Goal: Task Accomplishment & Management: Manage account settings

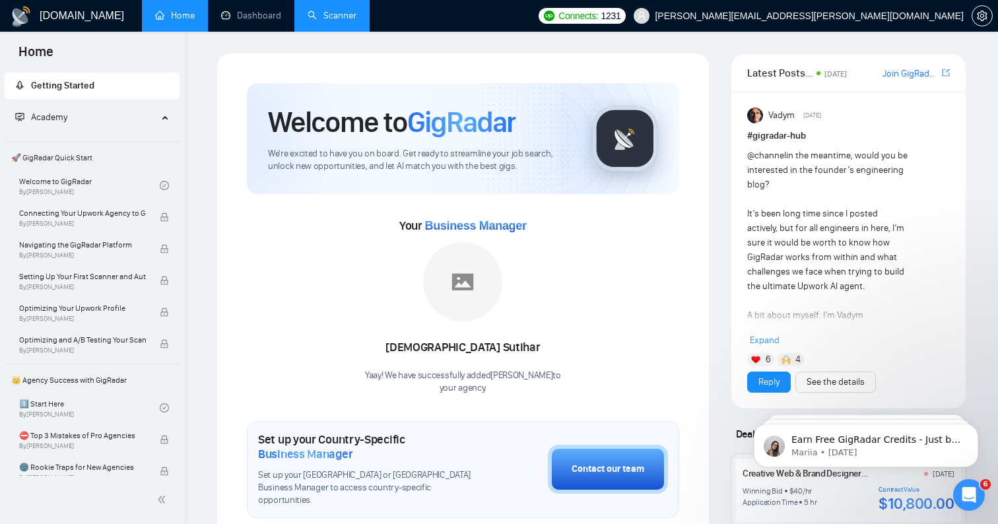
click at [316, 15] on link "Scanner" at bounding box center [332, 15] width 49 height 11
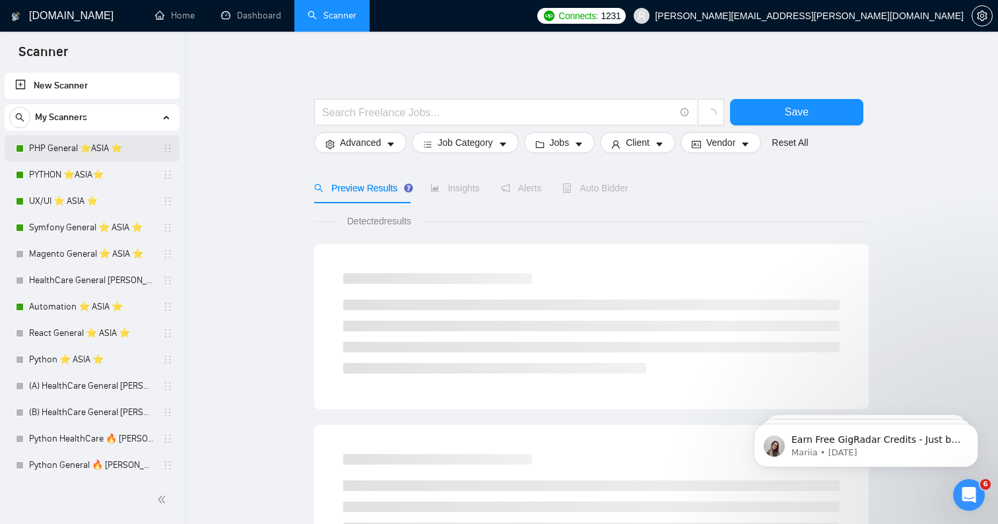
click at [86, 147] on link "PHP General ⭐️ASIA ⭐️" at bounding box center [91, 148] width 125 height 26
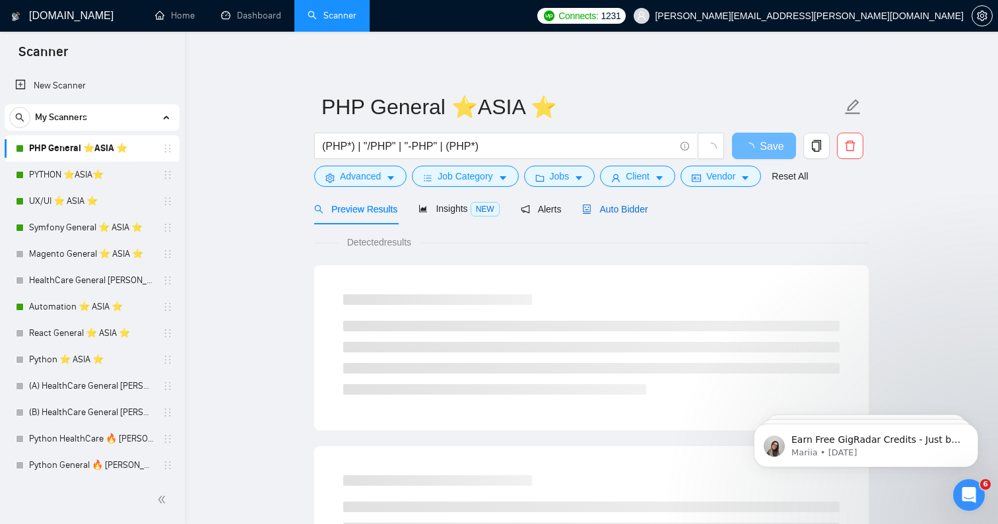
click at [610, 215] on span "Auto Bidder" at bounding box center [614, 209] width 65 height 11
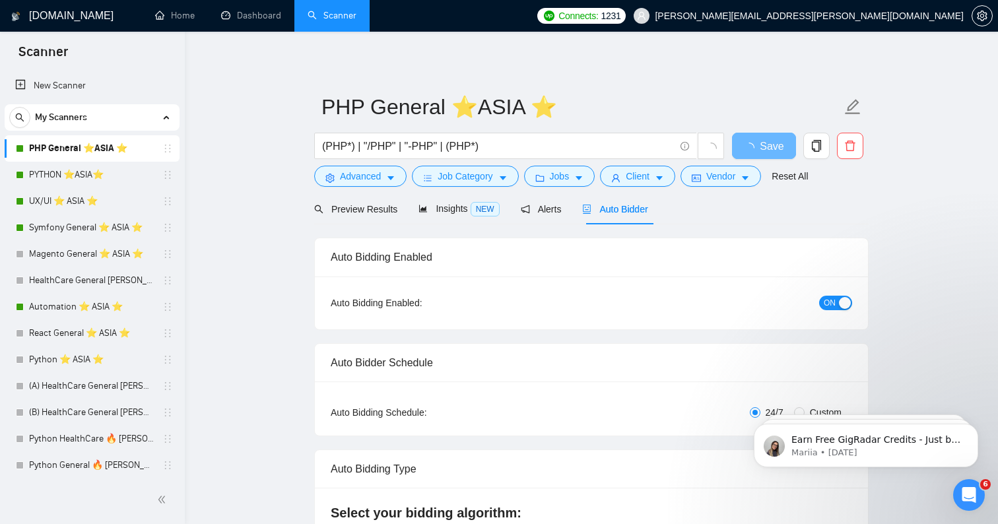
click at [831, 297] on span "ON" at bounding box center [830, 303] width 12 height 15
click at [760, 145] on span "Save" at bounding box center [764, 146] width 24 height 17
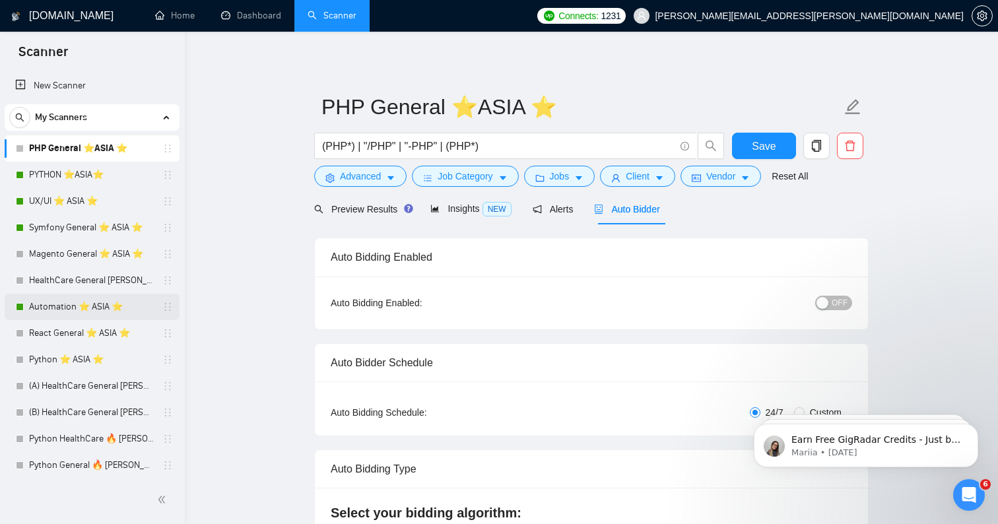
click at [59, 312] on link "Automation ⭐️ ASIA ⭐️" at bounding box center [91, 307] width 125 height 26
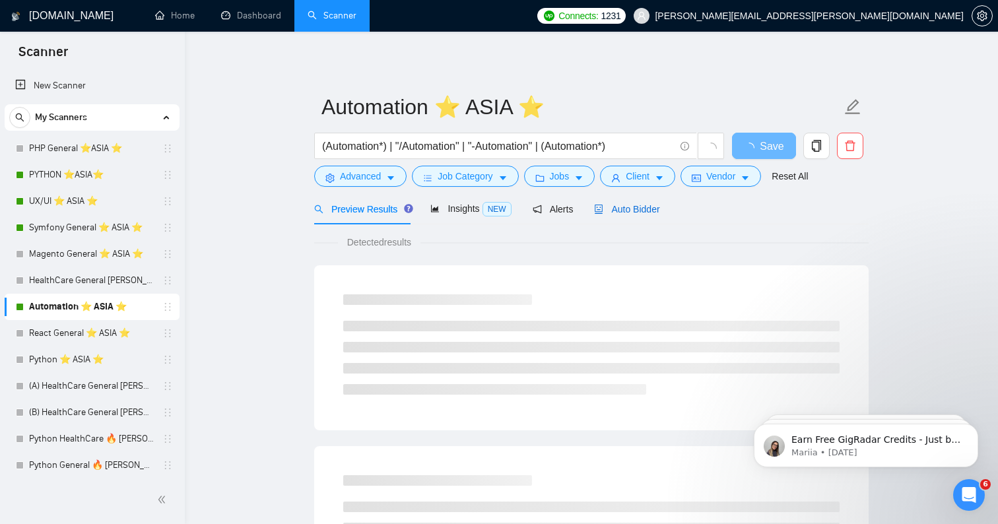
click at [640, 213] on span "Auto Bidder" at bounding box center [626, 209] width 65 height 11
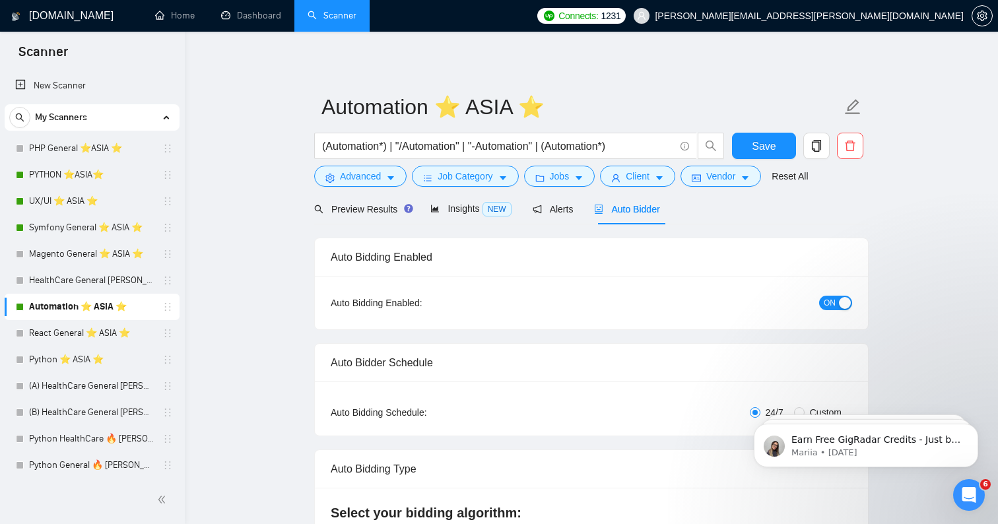
click at [833, 304] on span "ON" at bounding box center [830, 303] width 12 height 15
click at [755, 152] on span "Save" at bounding box center [764, 146] width 24 height 17
click at [104, 171] on link "PYTHON ⭐️ASIA⭐️" at bounding box center [91, 175] width 125 height 26
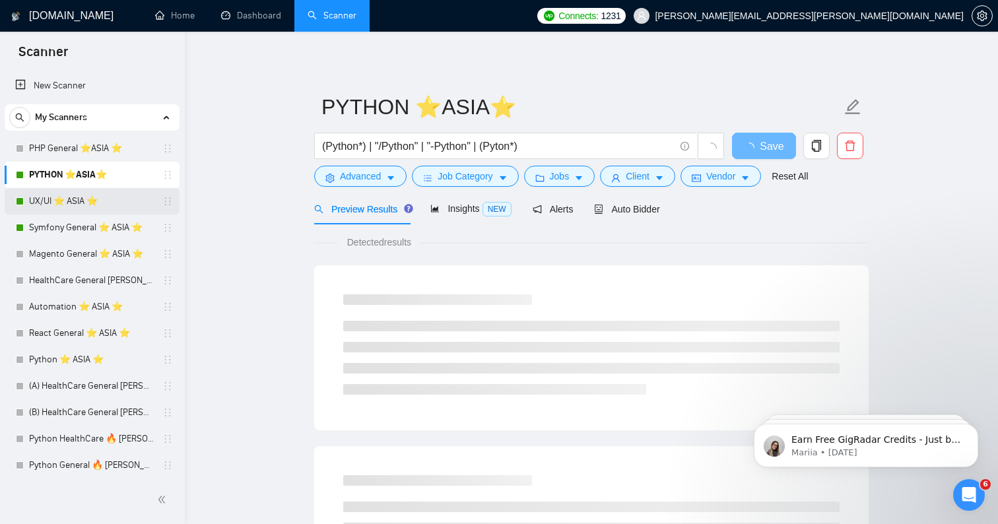
click at [97, 199] on link "UX/UI ⭐️ ASIA ⭐️" at bounding box center [91, 201] width 125 height 26
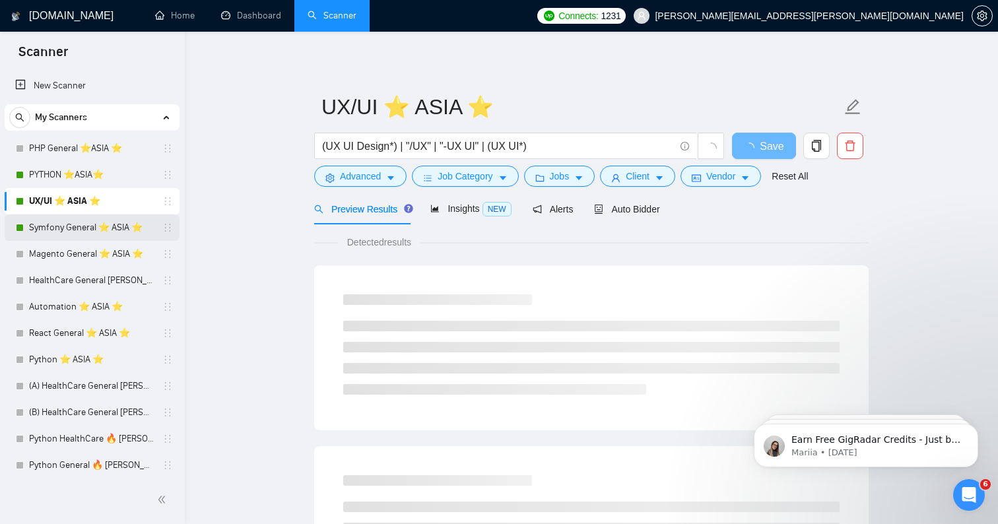
click at [106, 226] on link "Symfony General ⭐️ ASIA ⭐️" at bounding box center [91, 228] width 125 height 26
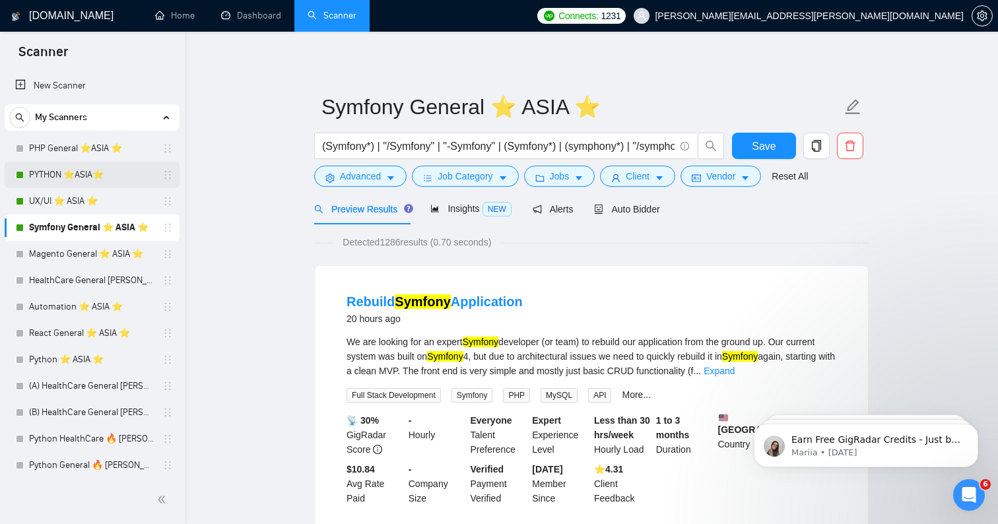
click at [96, 180] on link "PYTHON ⭐️ASIA⭐️" at bounding box center [91, 175] width 125 height 26
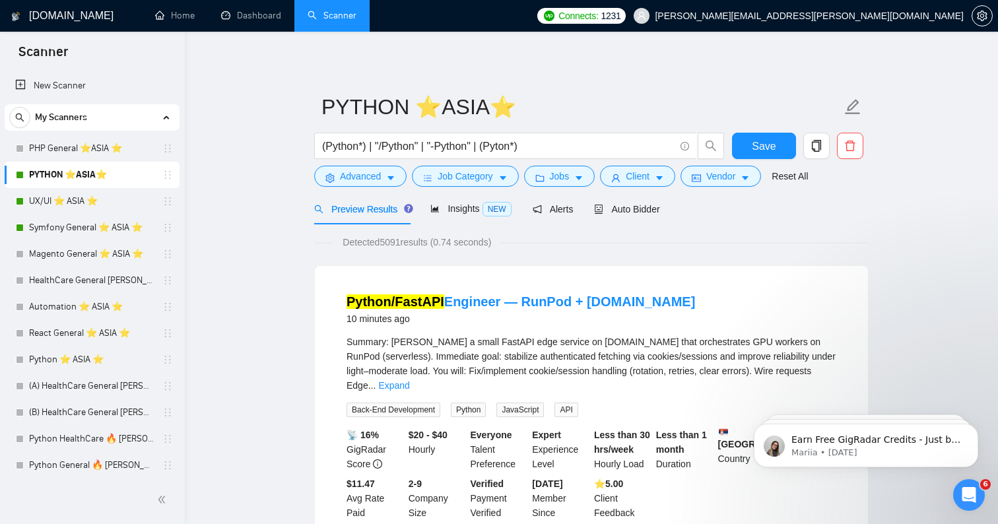
click at [63, 16] on h1 "[DOMAIN_NAME]" at bounding box center [71, 16] width 85 height 32
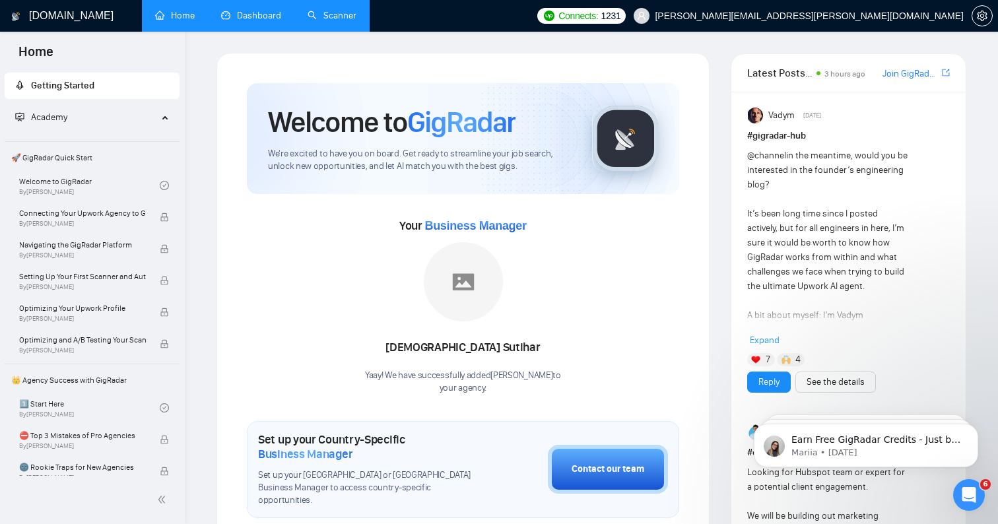
click at [243, 11] on link "Dashboard" at bounding box center [251, 15] width 60 height 11
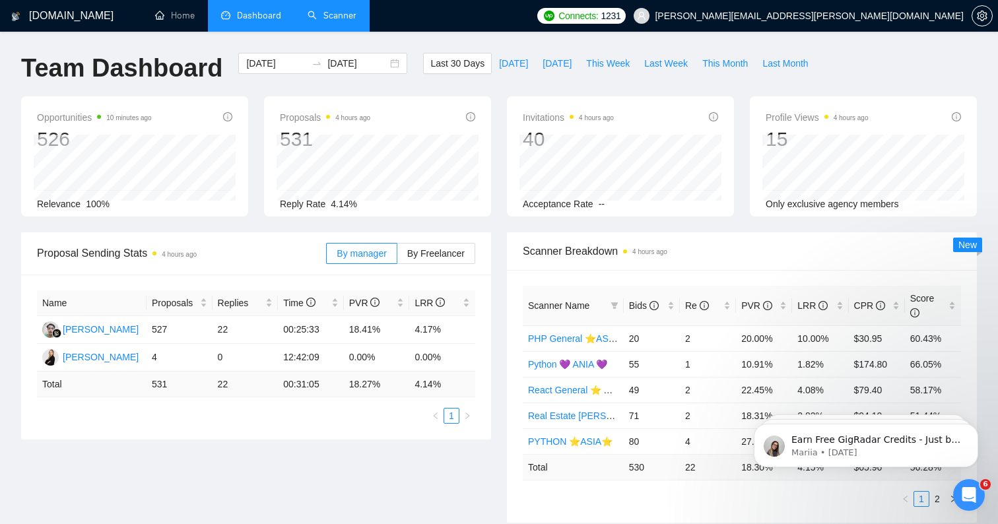
click at [341, 10] on link "Scanner" at bounding box center [332, 15] width 49 height 11
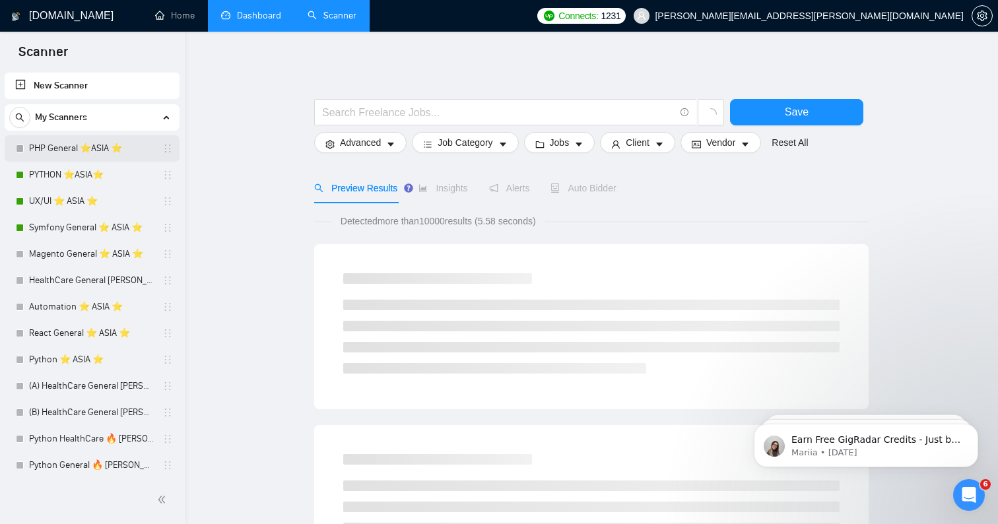
click at [93, 152] on link "PHP General ⭐️ASIA ⭐️" at bounding box center [91, 148] width 125 height 26
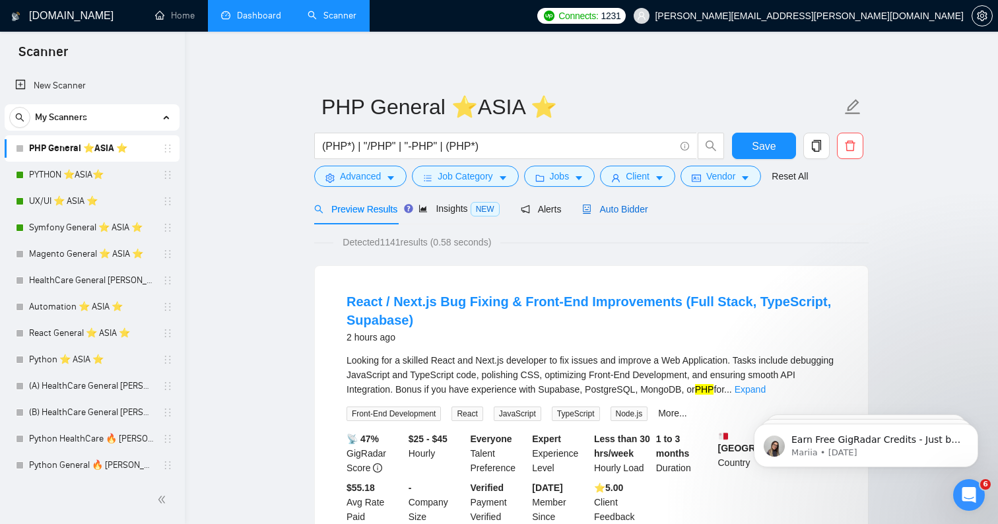
click at [614, 215] on span "Auto Bidder" at bounding box center [614, 209] width 65 height 11
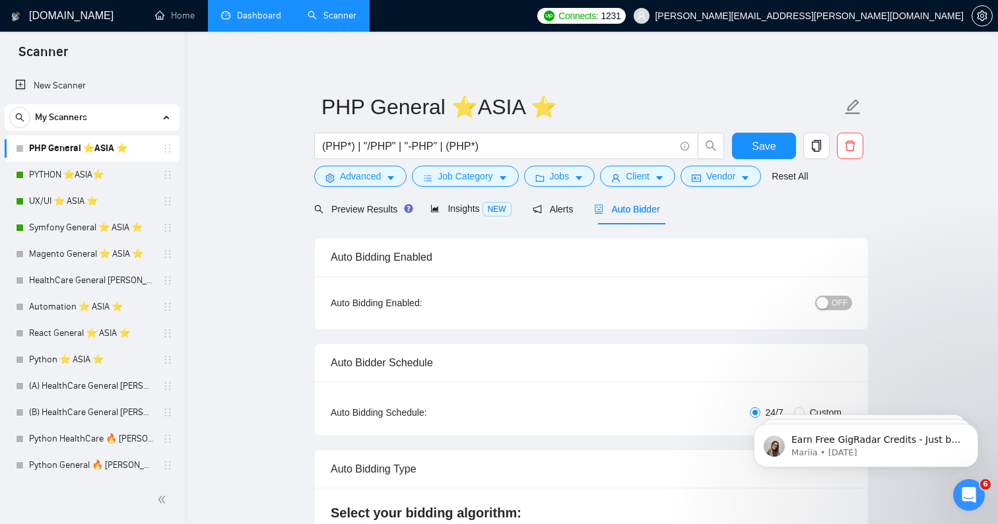
click at [828, 300] on div "button" at bounding box center [823, 303] width 12 height 12
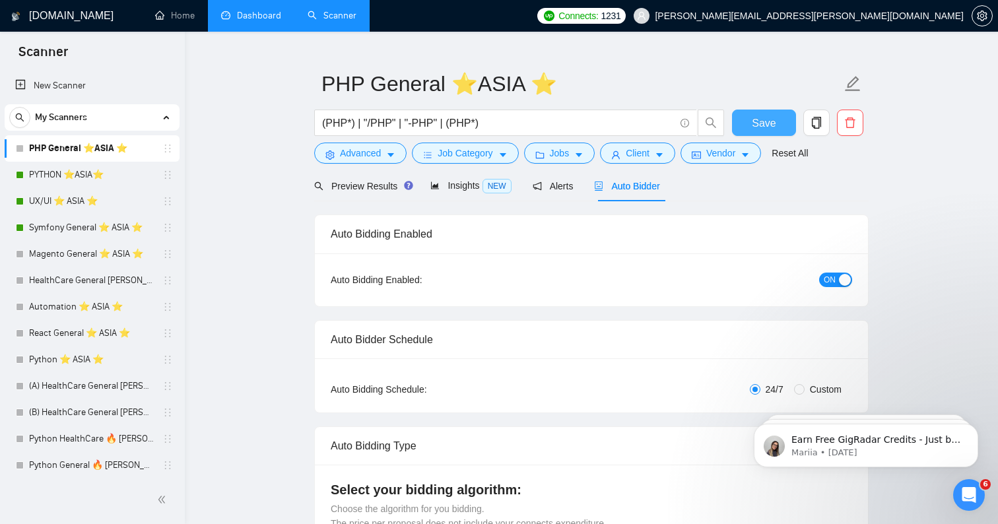
click at [763, 130] on span "Save" at bounding box center [764, 123] width 24 height 17
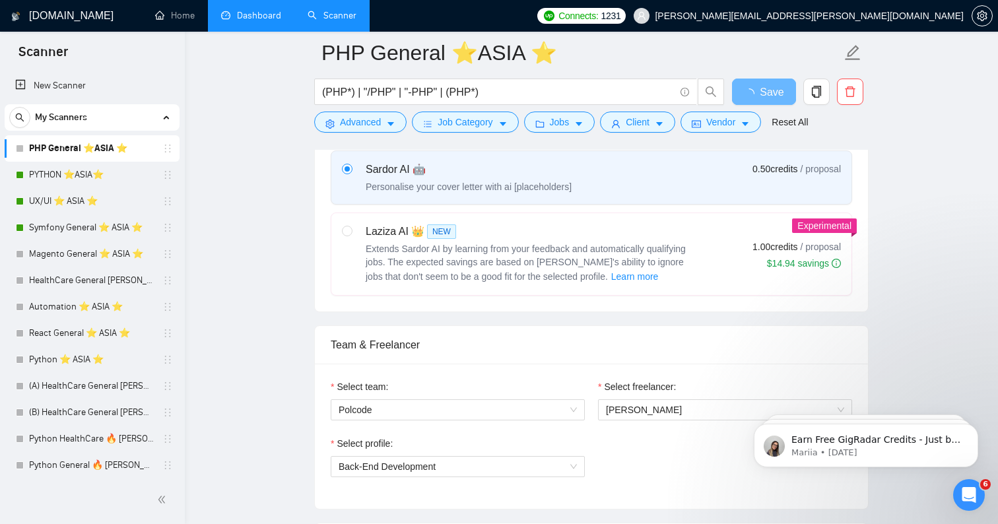
scroll to position [578, 0]
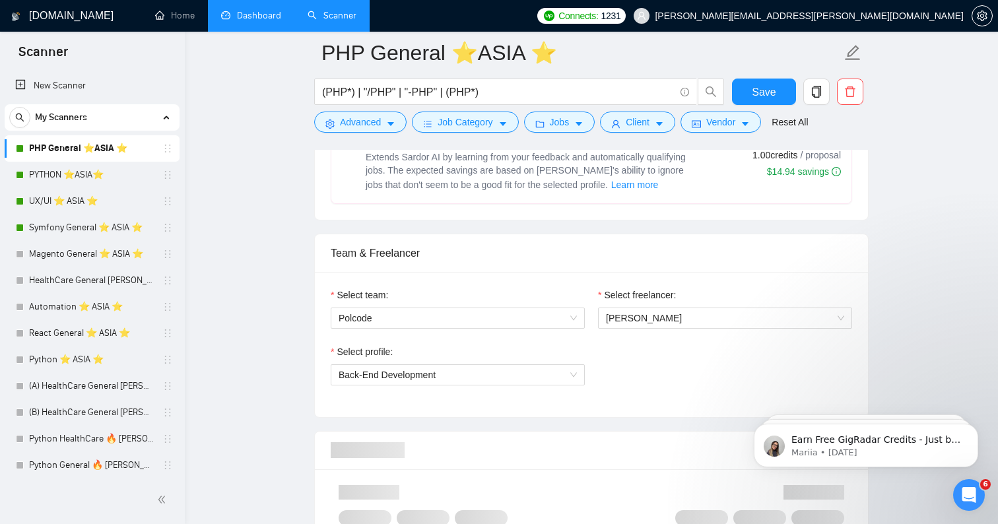
click at [650, 318] on span "[PERSON_NAME]" at bounding box center [644, 318] width 76 height 11
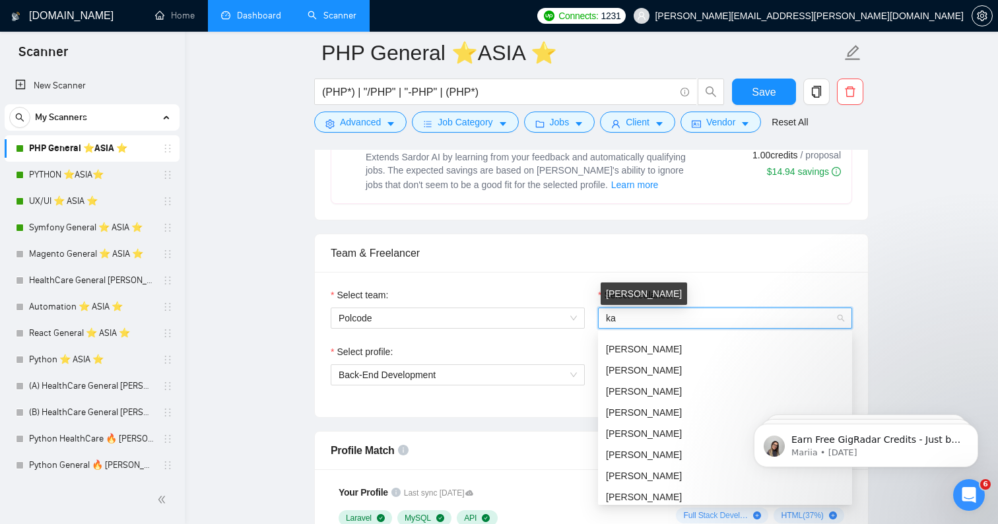
scroll to position [0, 0]
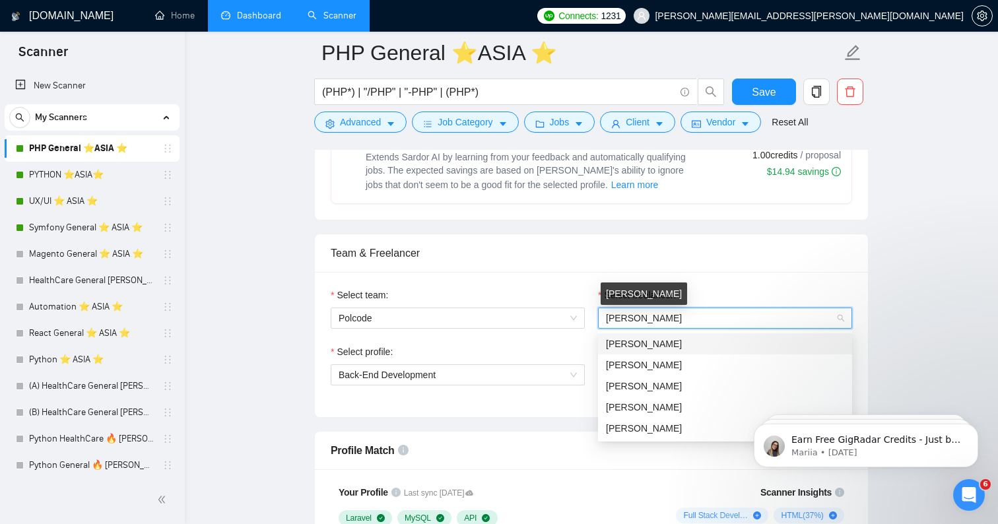
type input "[PERSON_NAME]"
click at [655, 341] on span "[PERSON_NAME]" at bounding box center [644, 344] width 76 height 11
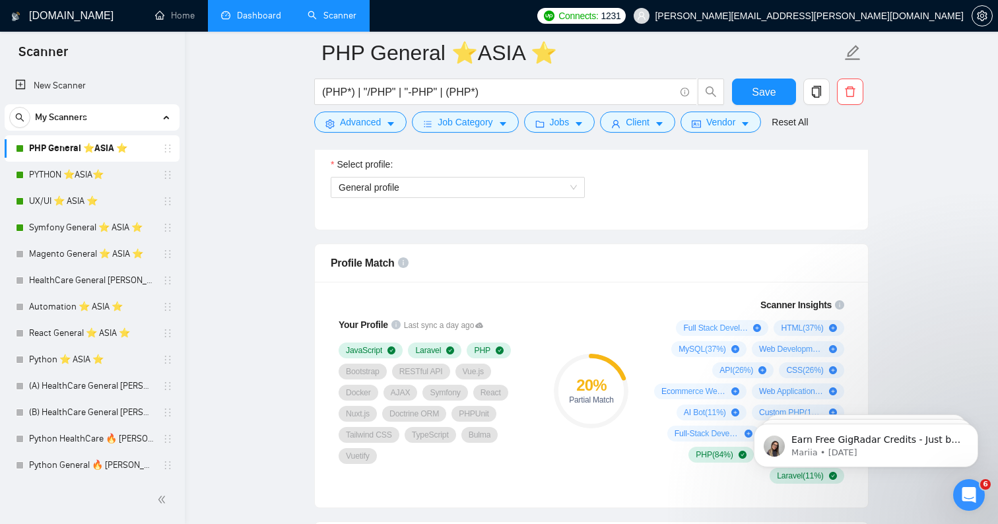
scroll to position [750, 0]
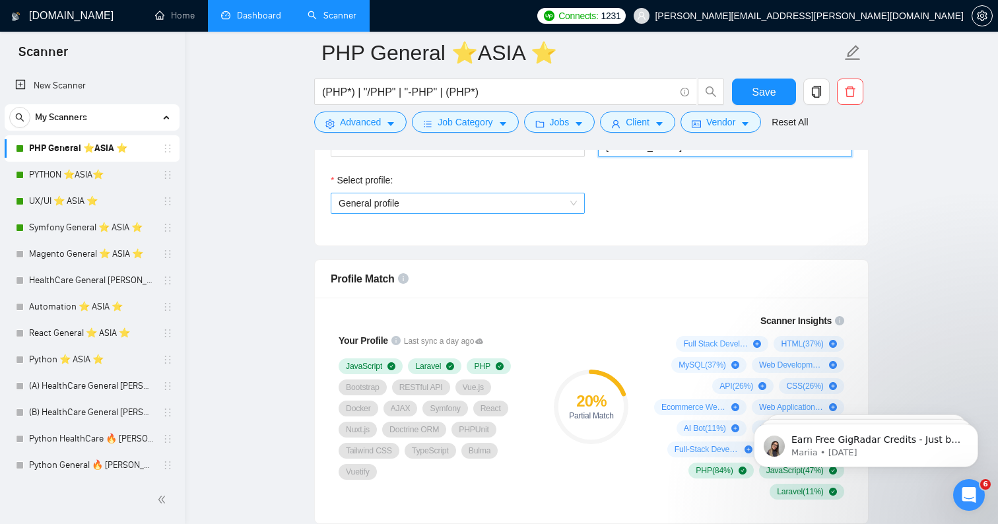
click at [470, 202] on span "General profile" at bounding box center [458, 203] width 238 height 20
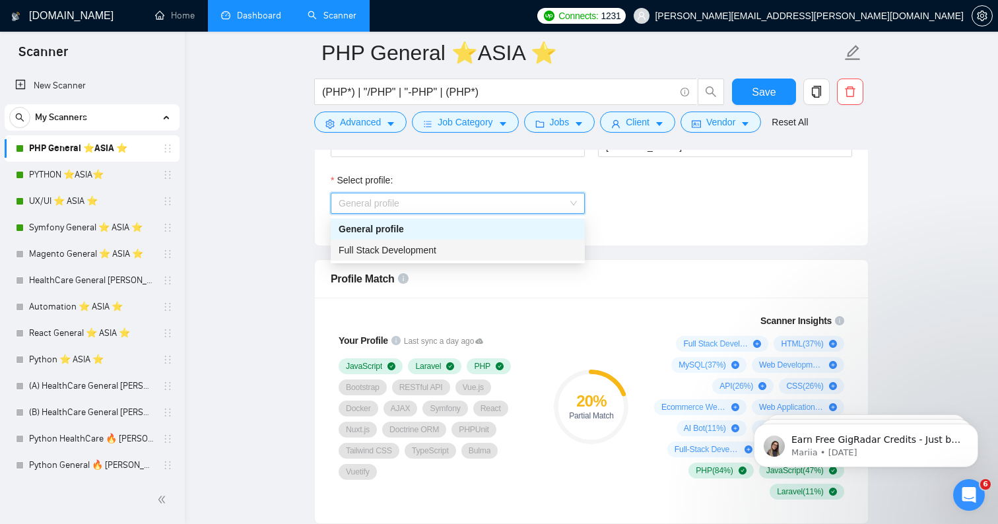
click at [452, 246] on div "Full Stack Development" at bounding box center [458, 250] width 238 height 15
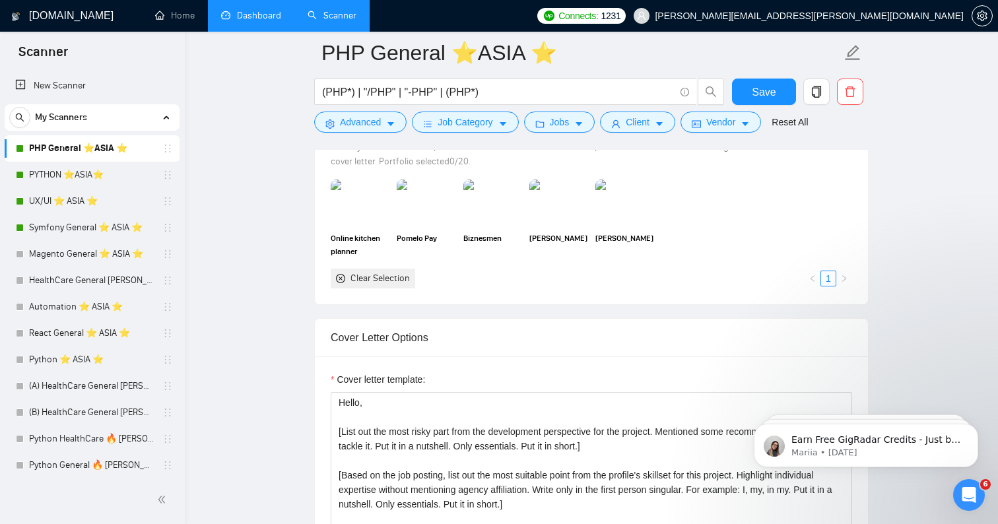
scroll to position [1212, 0]
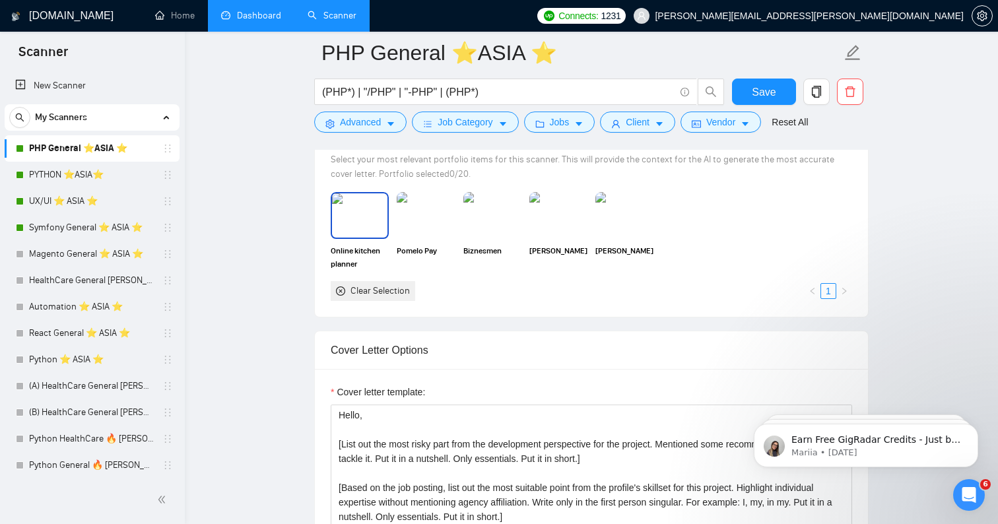
click at [355, 215] on img at bounding box center [359, 215] width 55 height 44
click at [414, 219] on img at bounding box center [425, 215] width 55 height 44
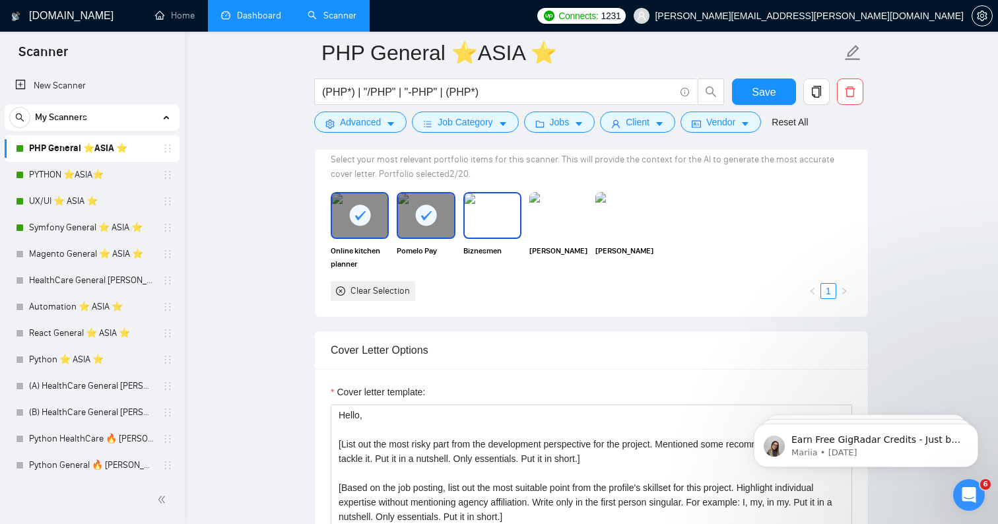
click at [474, 223] on img at bounding box center [492, 215] width 55 height 44
click at [545, 224] on img at bounding box center [559, 215] width 58 height 46
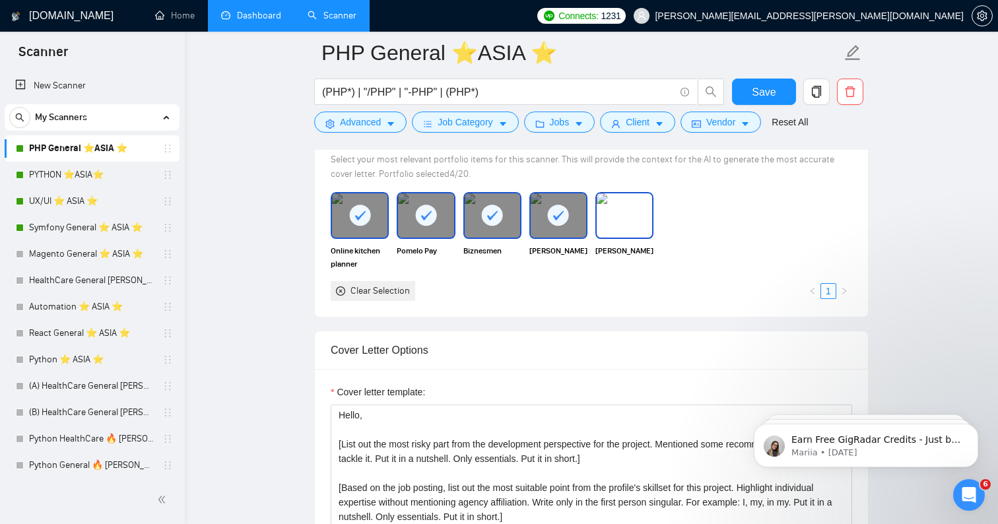
click at [618, 224] on img at bounding box center [624, 215] width 55 height 44
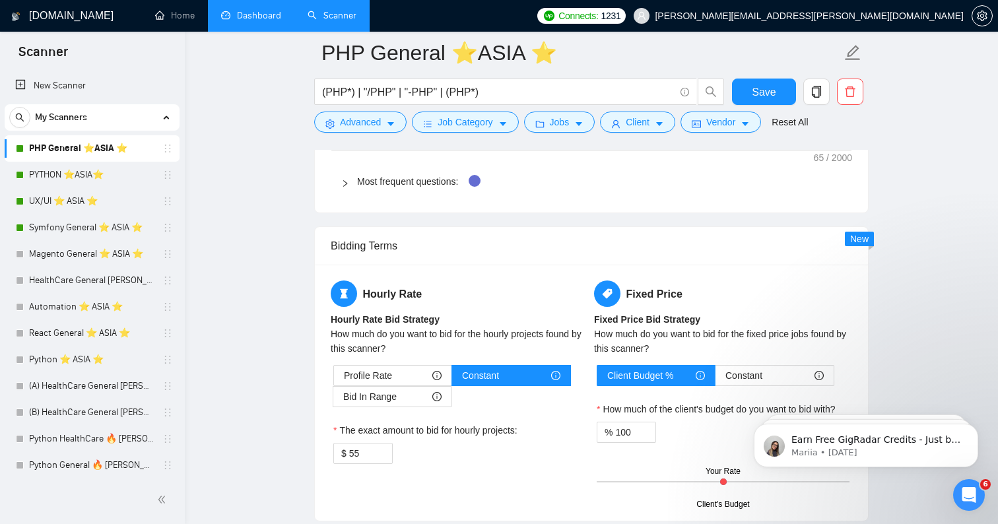
scroll to position [1967, 0]
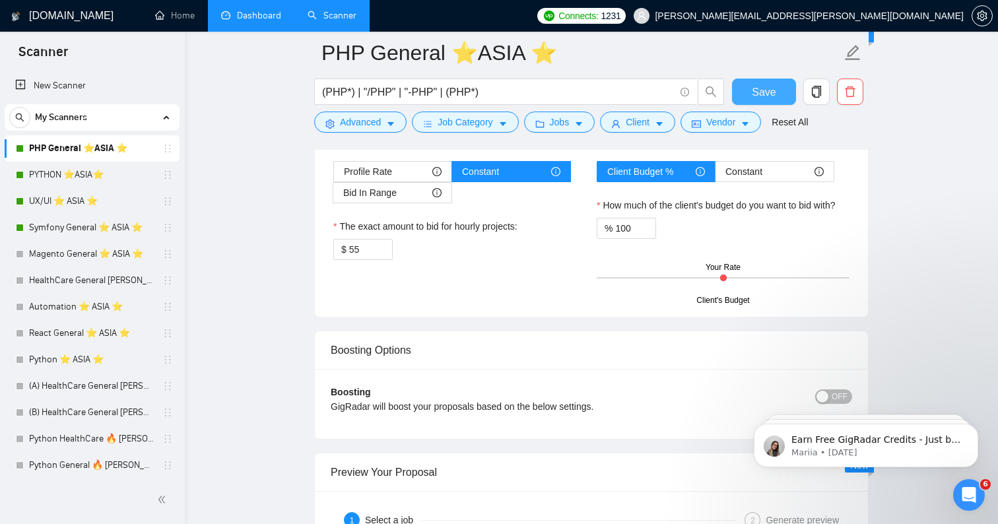
click at [751, 92] on button "Save" at bounding box center [764, 92] width 64 height 26
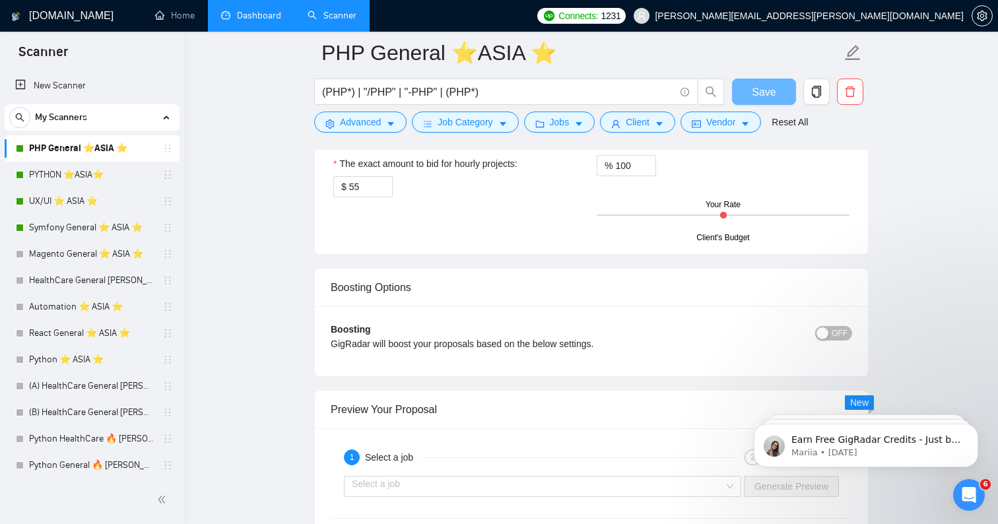
scroll to position [569, 0]
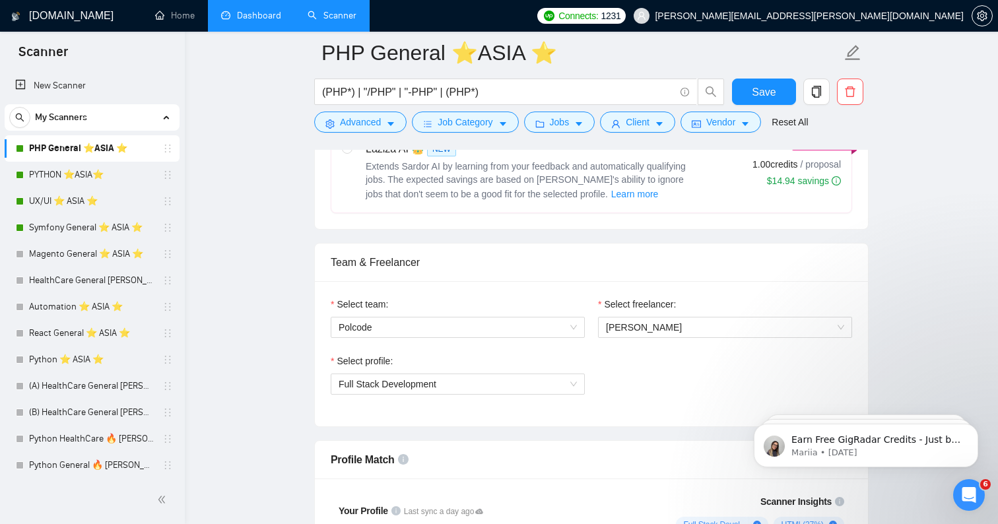
click at [42, 15] on h1 "[DOMAIN_NAME]" at bounding box center [71, 16] width 85 height 32
